Goal: Task Accomplishment & Management: Manage account settings

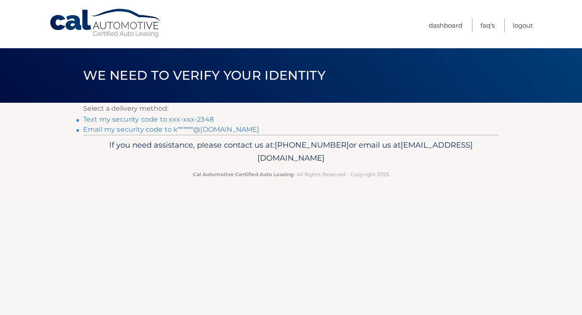
click at [204, 120] on link "Text my security code to xxx-xxx-2348" at bounding box center [148, 119] width 130 height 8
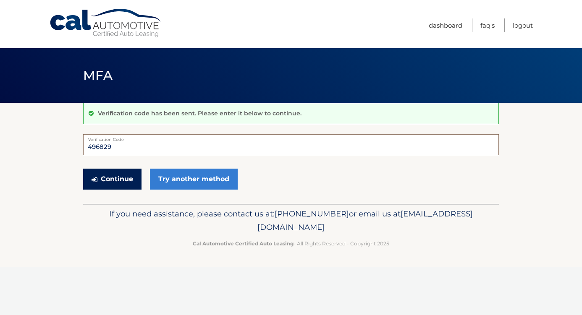
type input "496829"
click at [112, 179] on button "Continue" at bounding box center [112, 179] width 58 height 21
click at [133, 181] on button "Continue" at bounding box center [112, 179] width 58 height 21
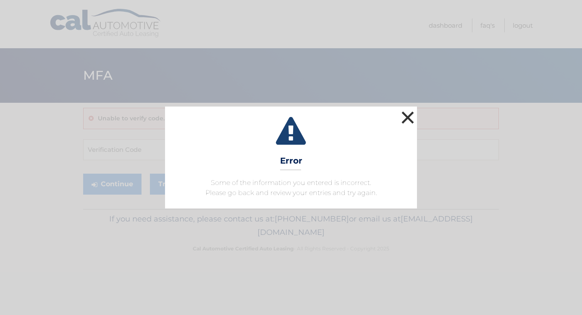
click at [410, 118] on button "×" at bounding box center [407, 117] width 17 height 17
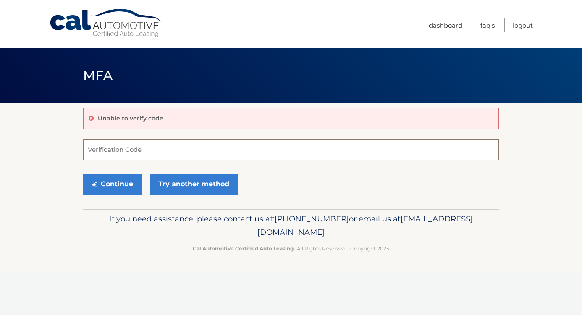
click at [142, 149] on input "Verification Code" at bounding box center [290, 149] width 415 height 21
type input "496829"
click at [127, 185] on button "Continue" at bounding box center [112, 184] width 58 height 21
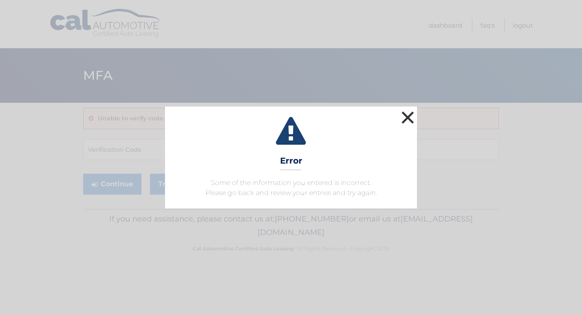
click at [410, 115] on button "×" at bounding box center [407, 117] width 17 height 17
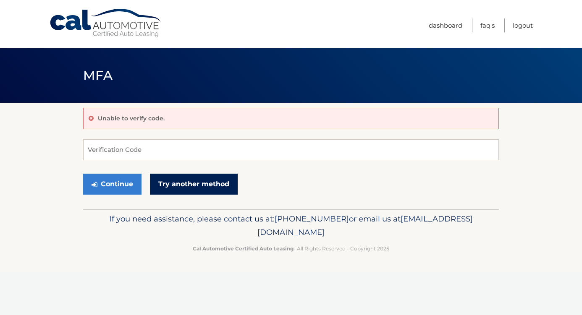
click at [214, 183] on link "Try another method" at bounding box center [194, 184] width 88 height 21
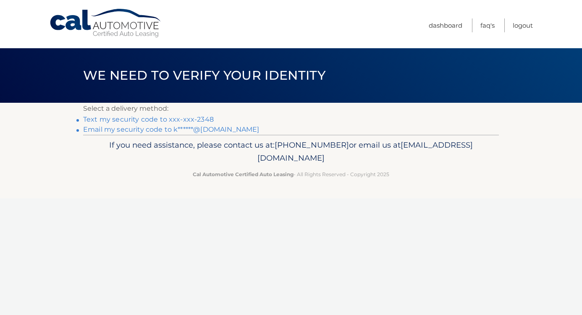
click at [193, 122] on link "Text my security code to xxx-xxx-2348" at bounding box center [148, 119] width 130 height 8
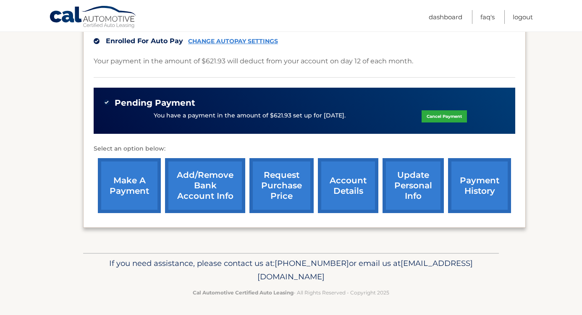
scroll to position [227, 0]
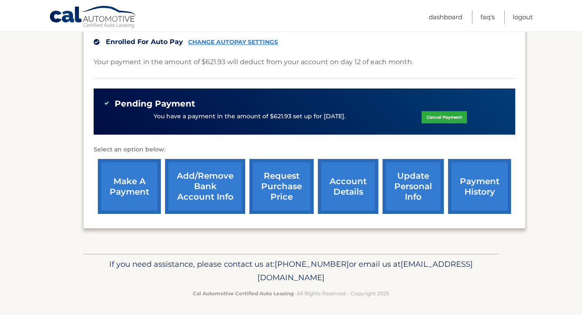
click at [360, 180] on link "account details" at bounding box center [348, 186] width 60 height 55
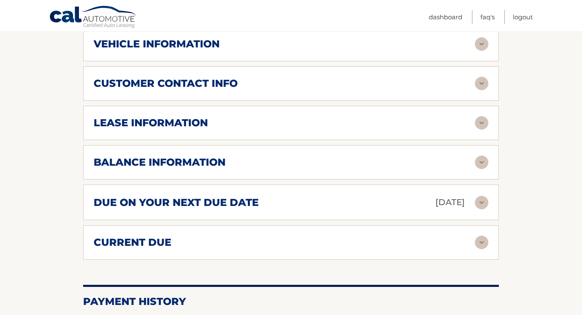
scroll to position [451, 0]
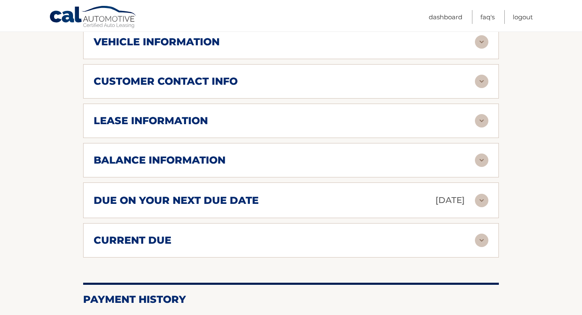
click at [482, 154] on img at bounding box center [481, 160] width 13 height 13
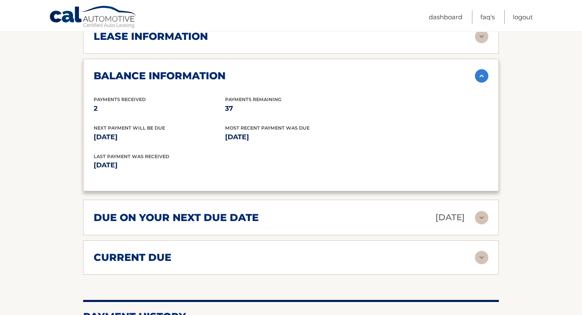
scroll to position [535, 0]
click at [481, 216] on img at bounding box center [481, 217] width 13 height 13
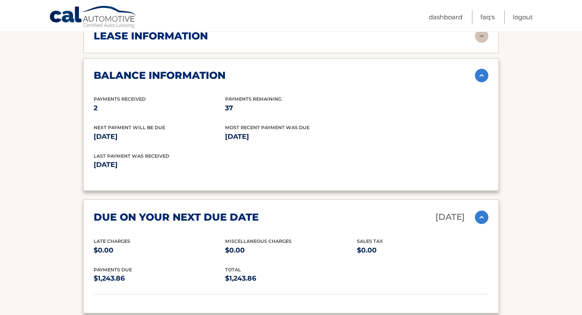
click at [483, 212] on img at bounding box center [481, 217] width 13 height 13
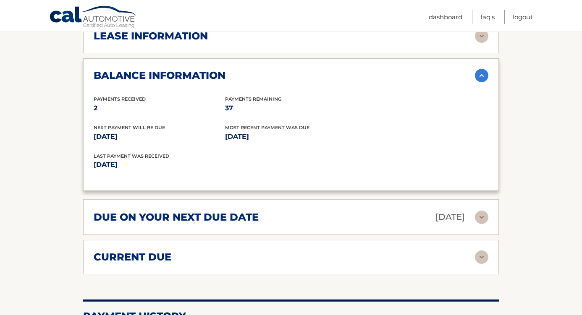
click at [483, 212] on img at bounding box center [481, 217] width 13 height 13
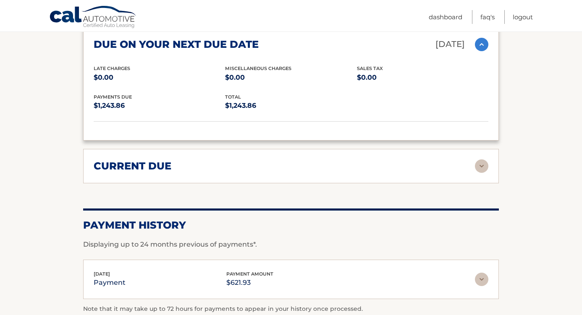
scroll to position [709, 0]
click at [483, 163] on img at bounding box center [481, 165] width 13 height 13
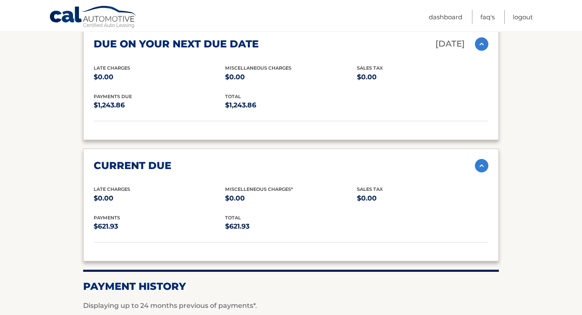
click at [483, 163] on img at bounding box center [481, 165] width 13 height 13
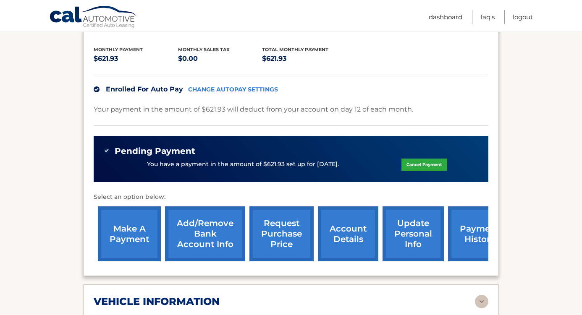
scroll to position [97, 0]
